Goal: Task Accomplishment & Management: Manage account settings

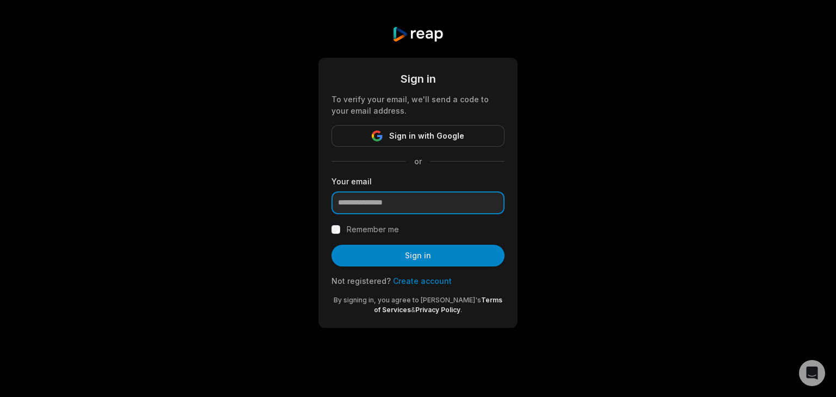
click at [414, 204] on input "email" at bounding box center [417, 203] width 173 height 23
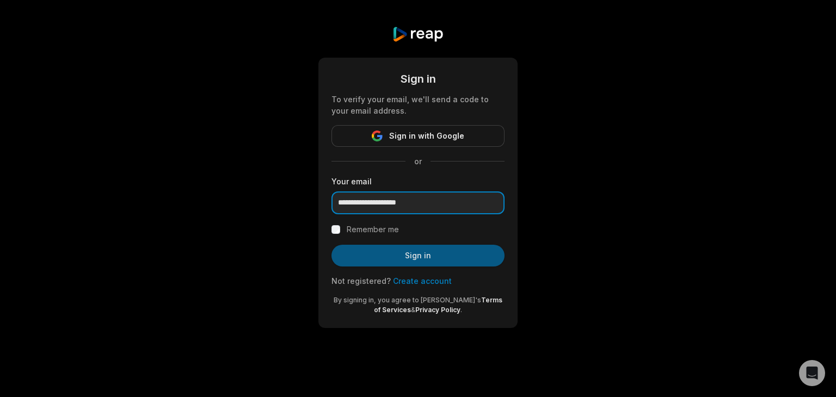
type input "**********"
click at [424, 251] on button "Sign in" at bounding box center [417, 256] width 173 height 22
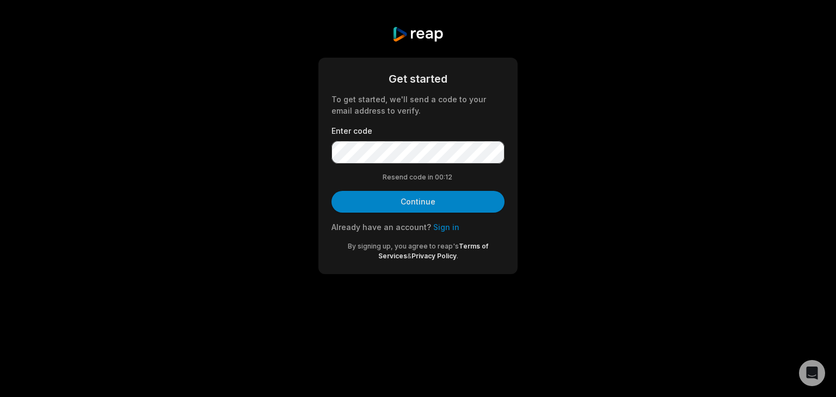
click at [408, 196] on button "Continue" at bounding box center [417, 202] width 173 height 22
